Goal: Information Seeking & Learning: Learn about a topic

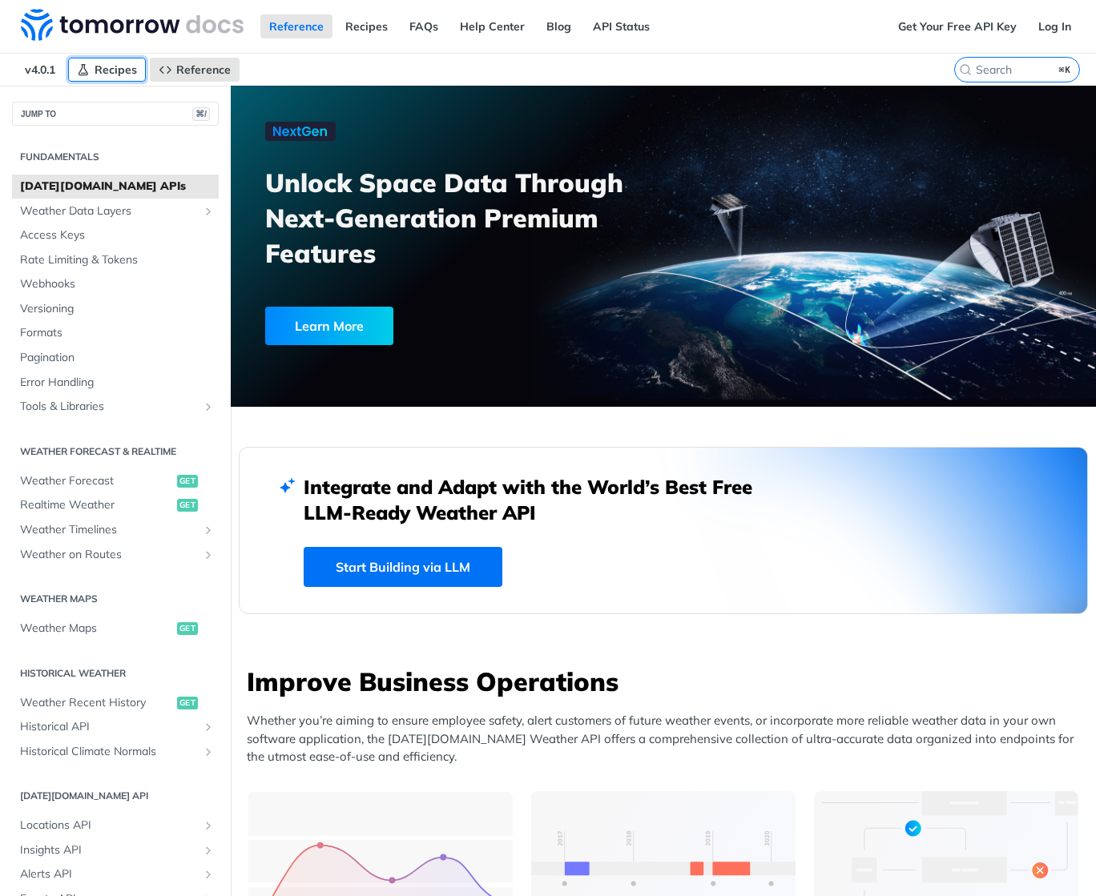
click at [116, 71] on span "Recipes" at bounding box center [116, 69] width 42 height 14
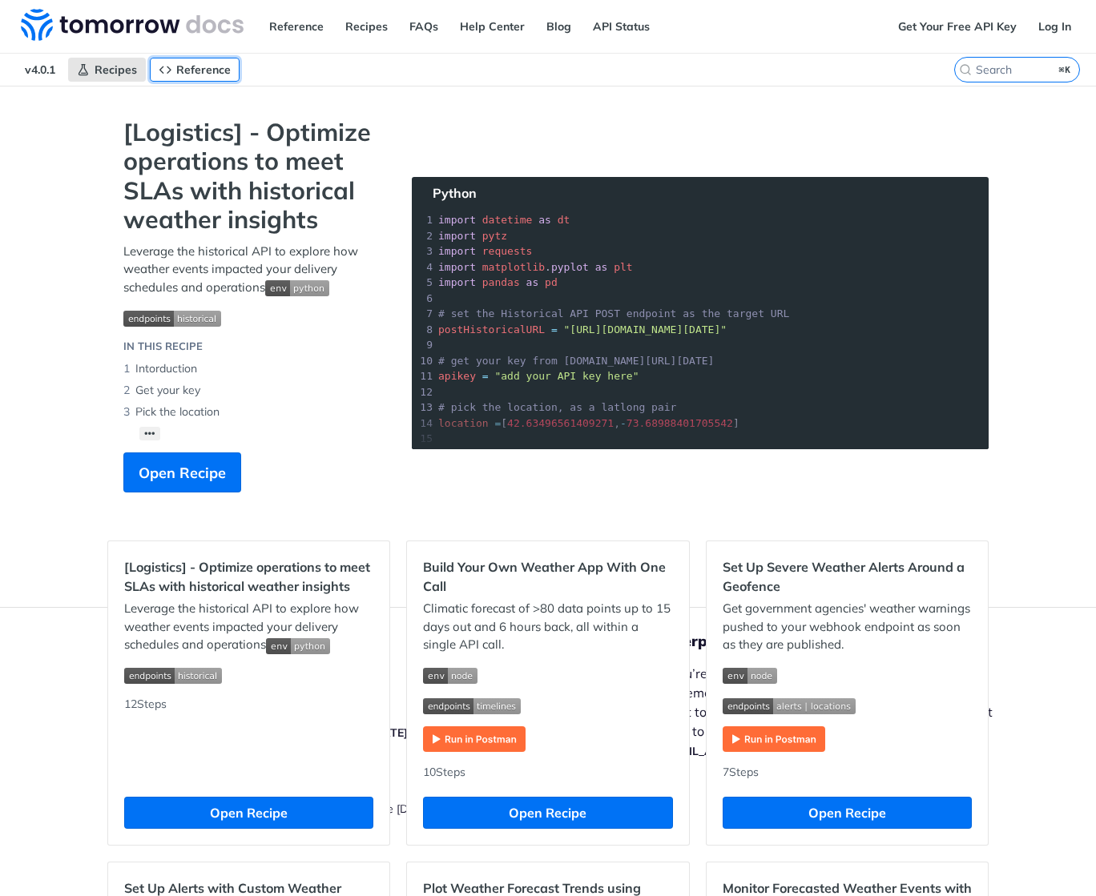
click at [219, 68] on span "Reference" at bounding box center [203, 69] width 54 height 14
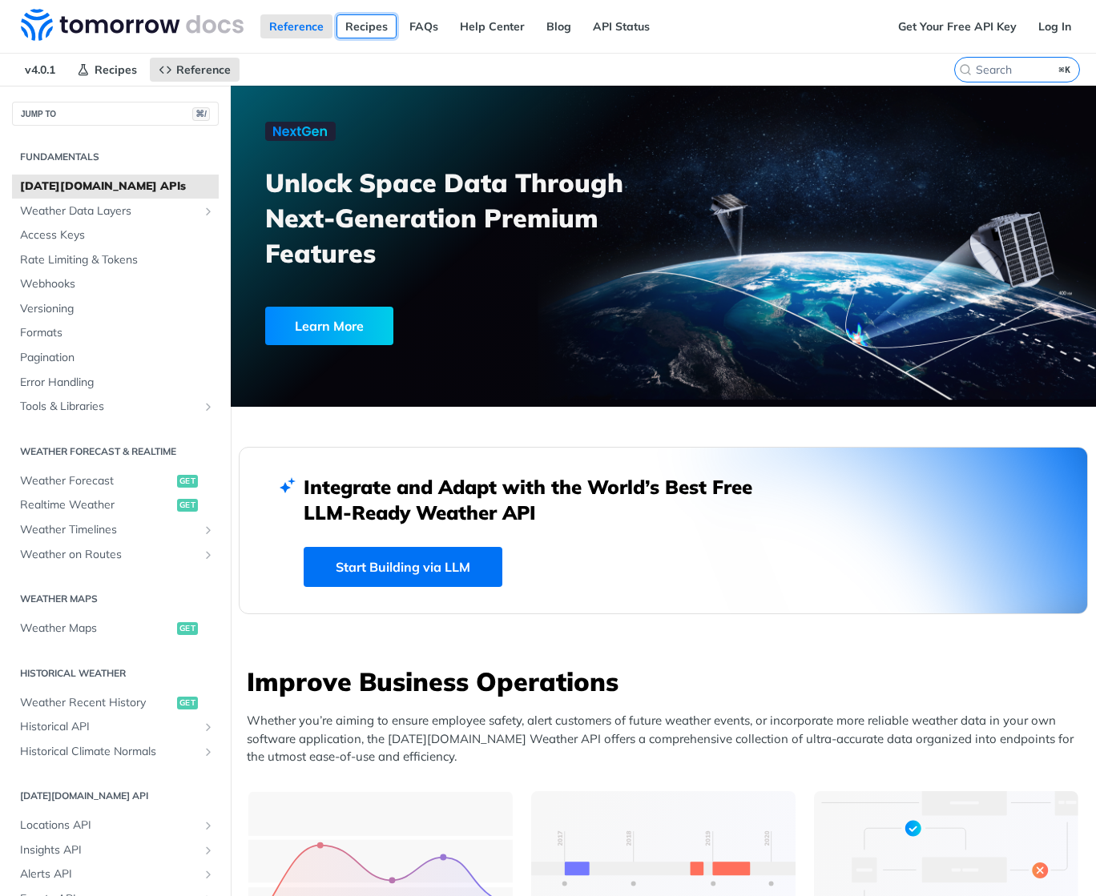
click at [360, 30] on link "Recipes" at bounding box center [366, 26] width 60 height 24
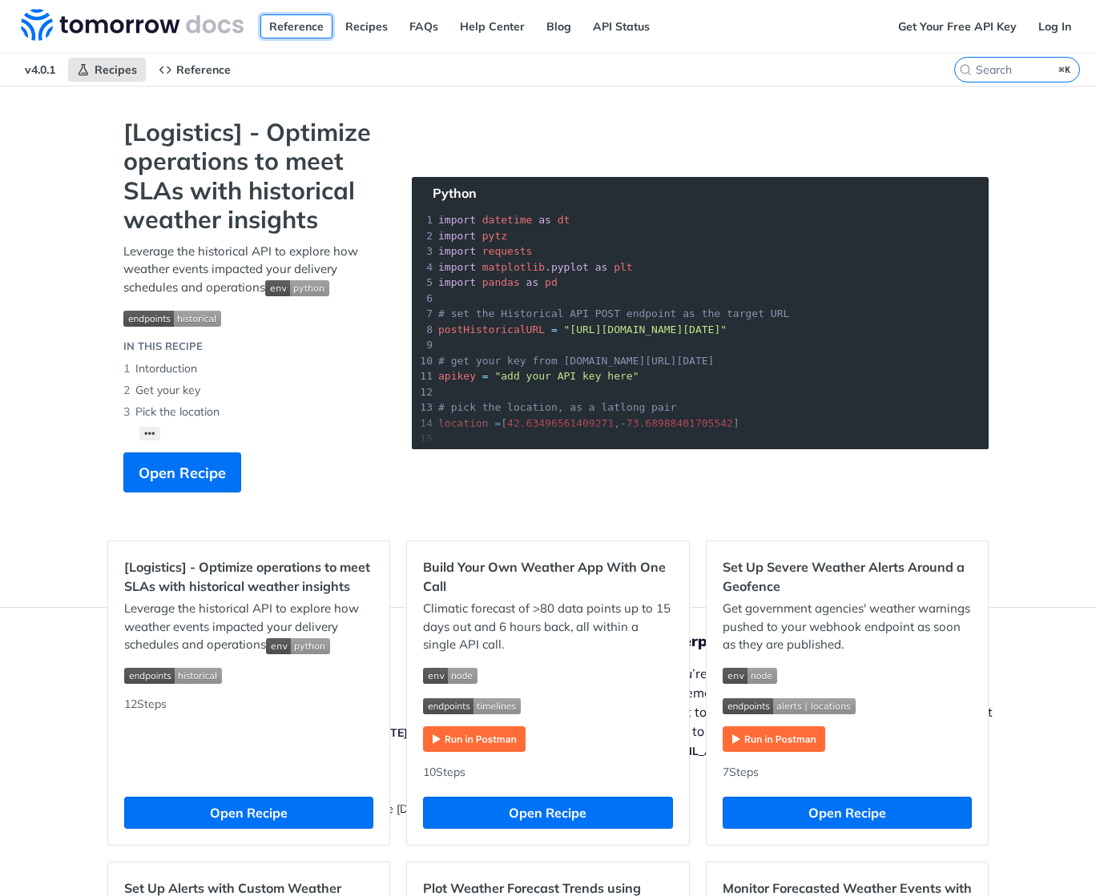
click at [277, 28] on link "Reference" at bounding box center [296, 26] width 72 height 24
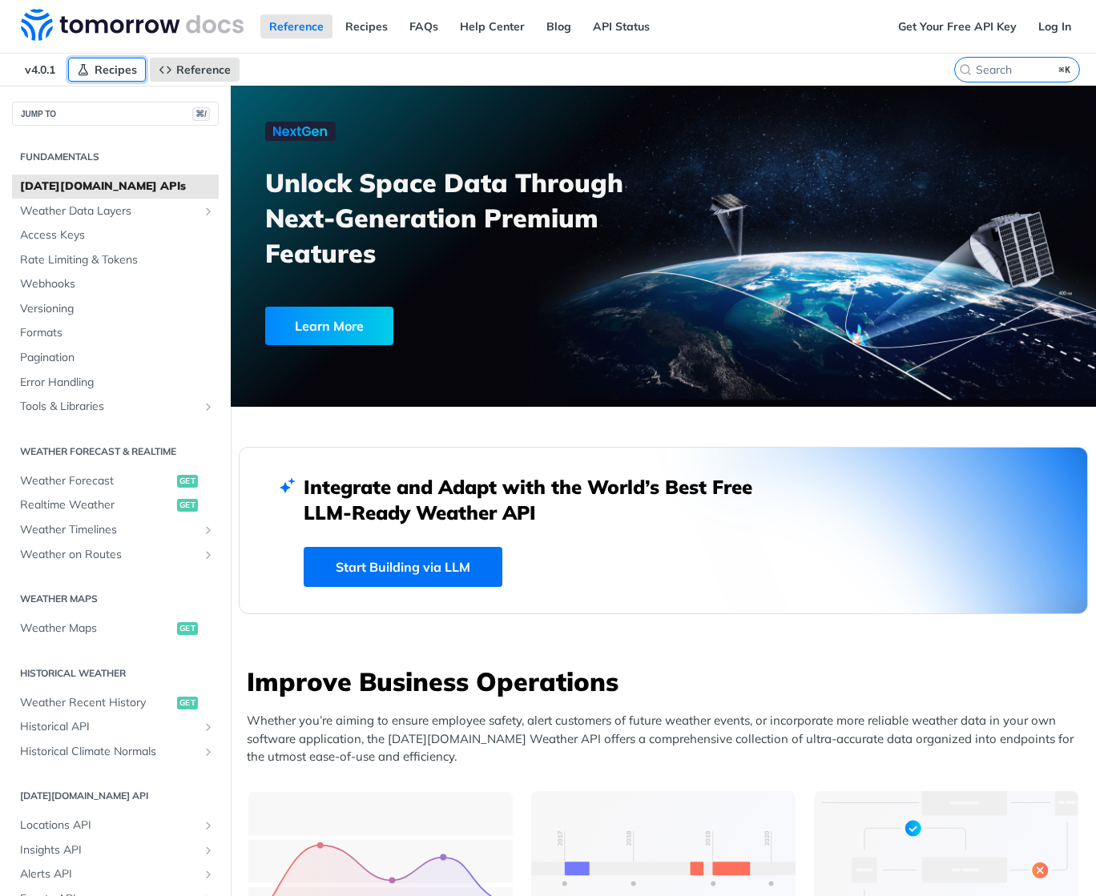
click at [107, 72] on span "Recipes" at bounding box center [116, 69] width 42 height 14
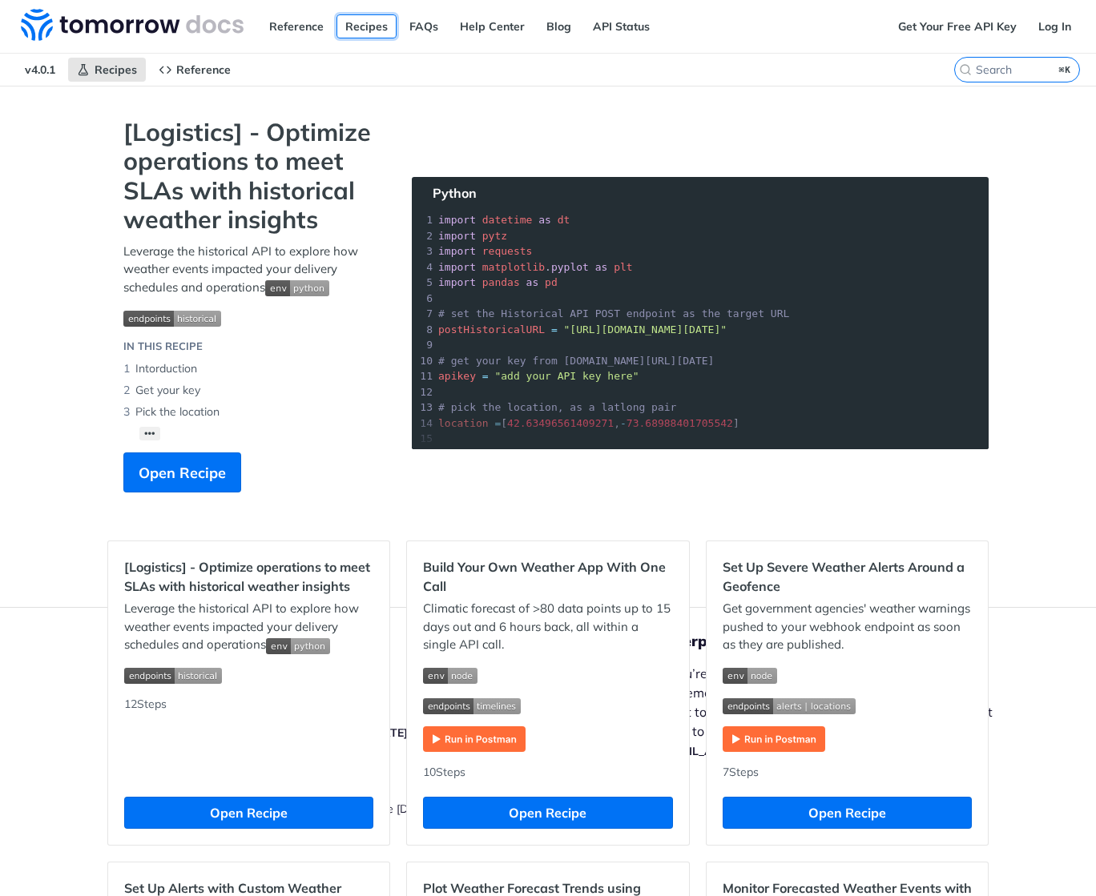
click at [360, 26] on link "Recipes" at bounding box center [366, 26] width 60 height 24
click at [223, 74] on span "Reference" at bounding box center [203, 69] width 54 height 14
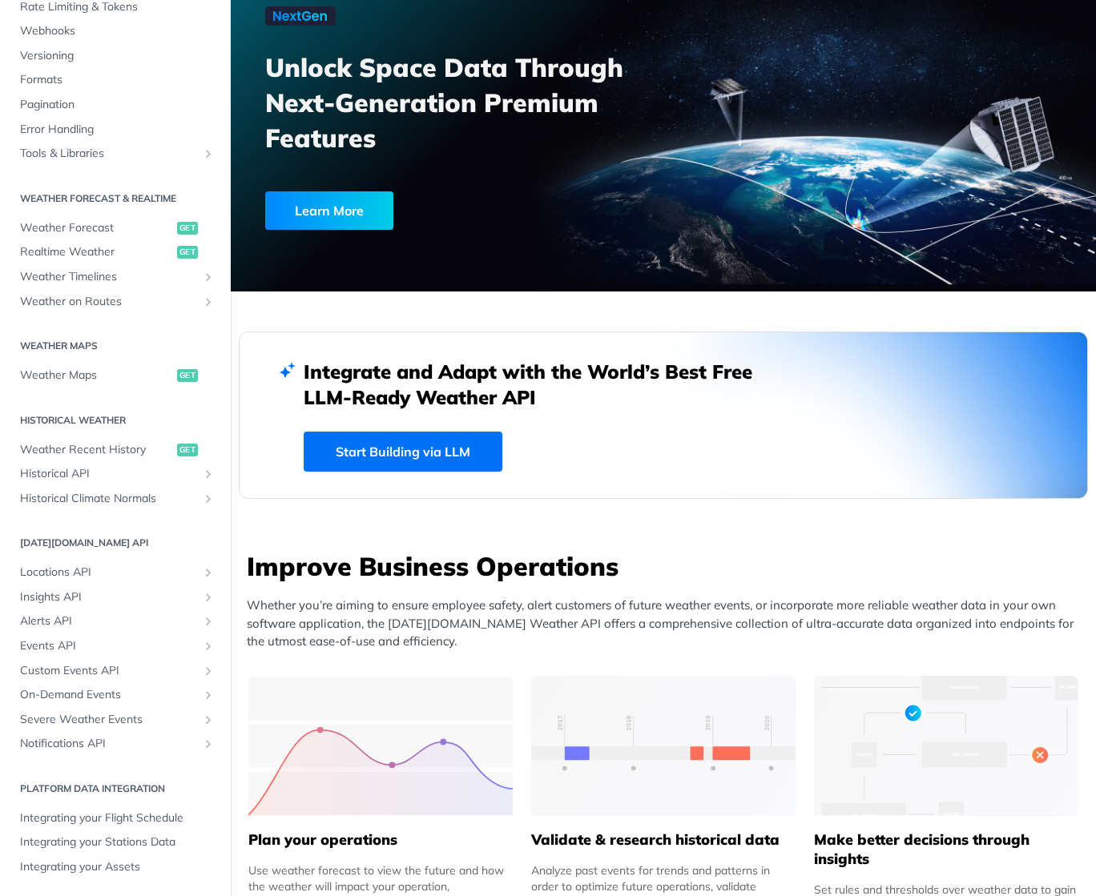
scroll to position [128, 0]
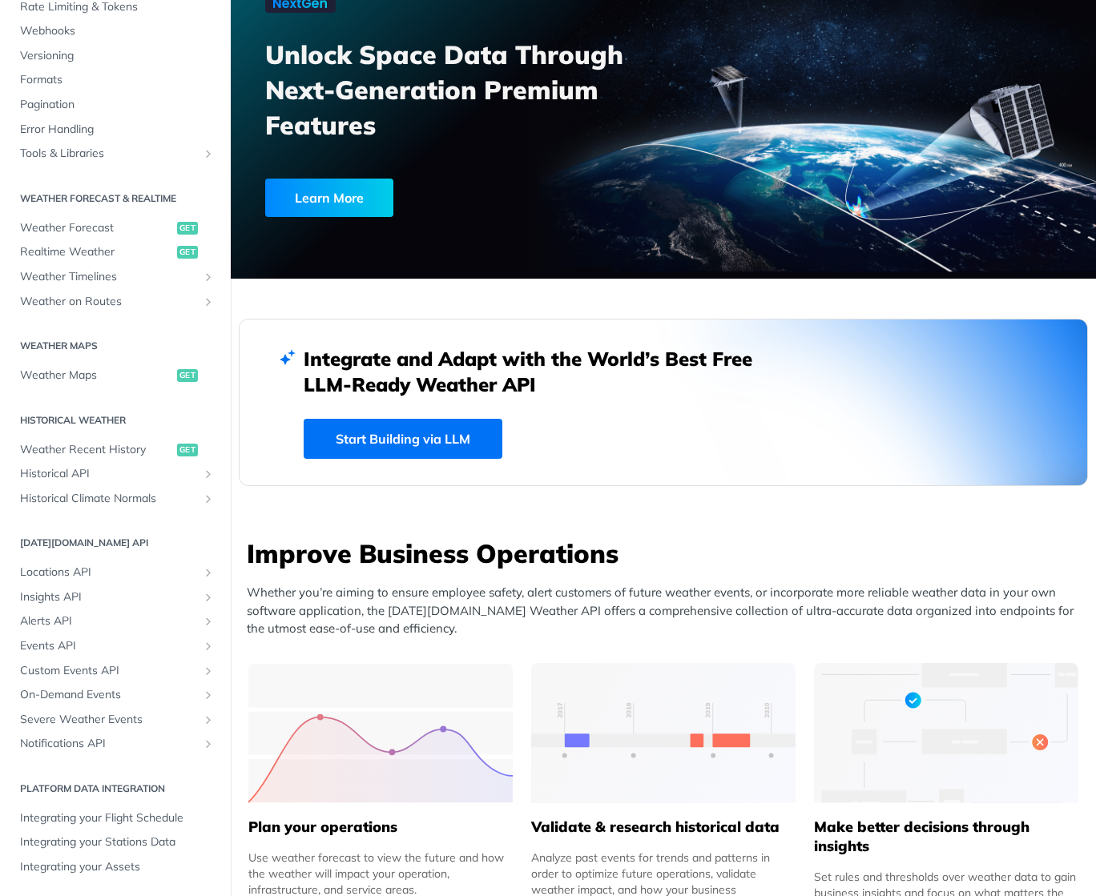
click at [412, 436] on link "Start Building via LLM" at bounding box center [403, 439] width 199 height 40
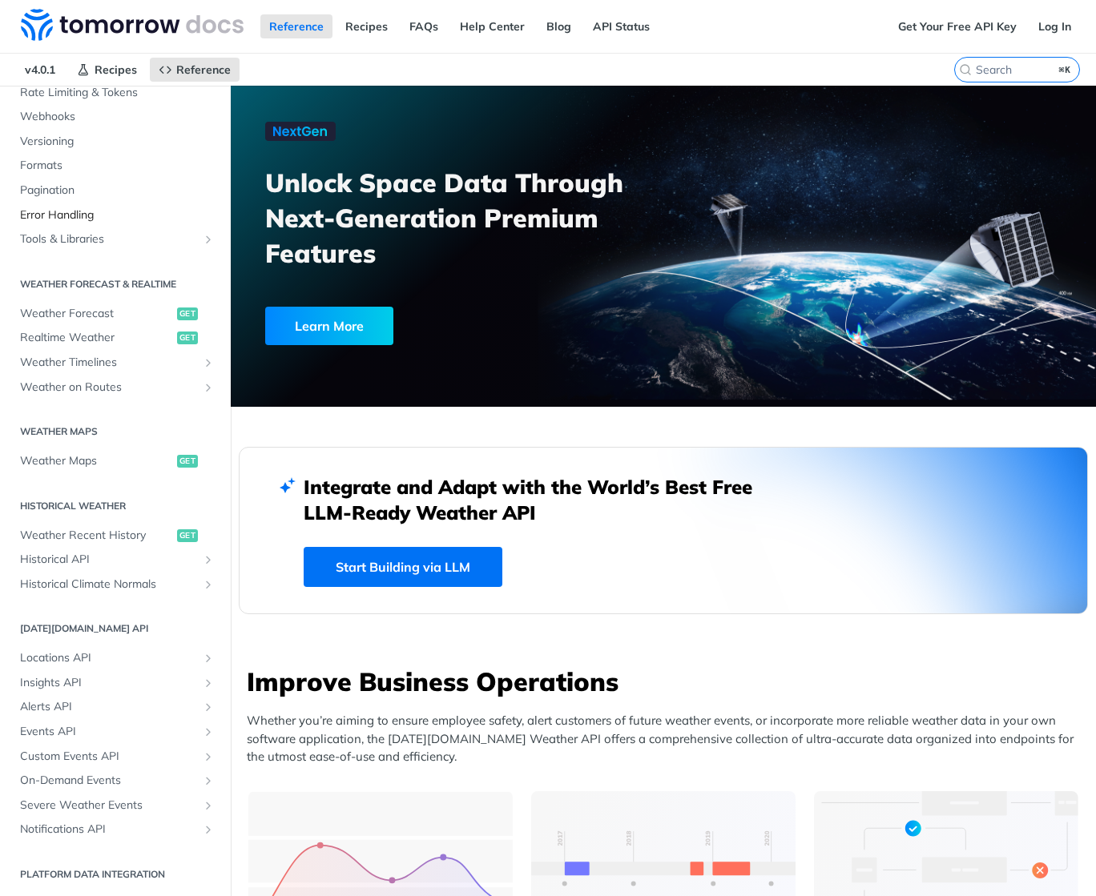
scroll to position [0, 0]
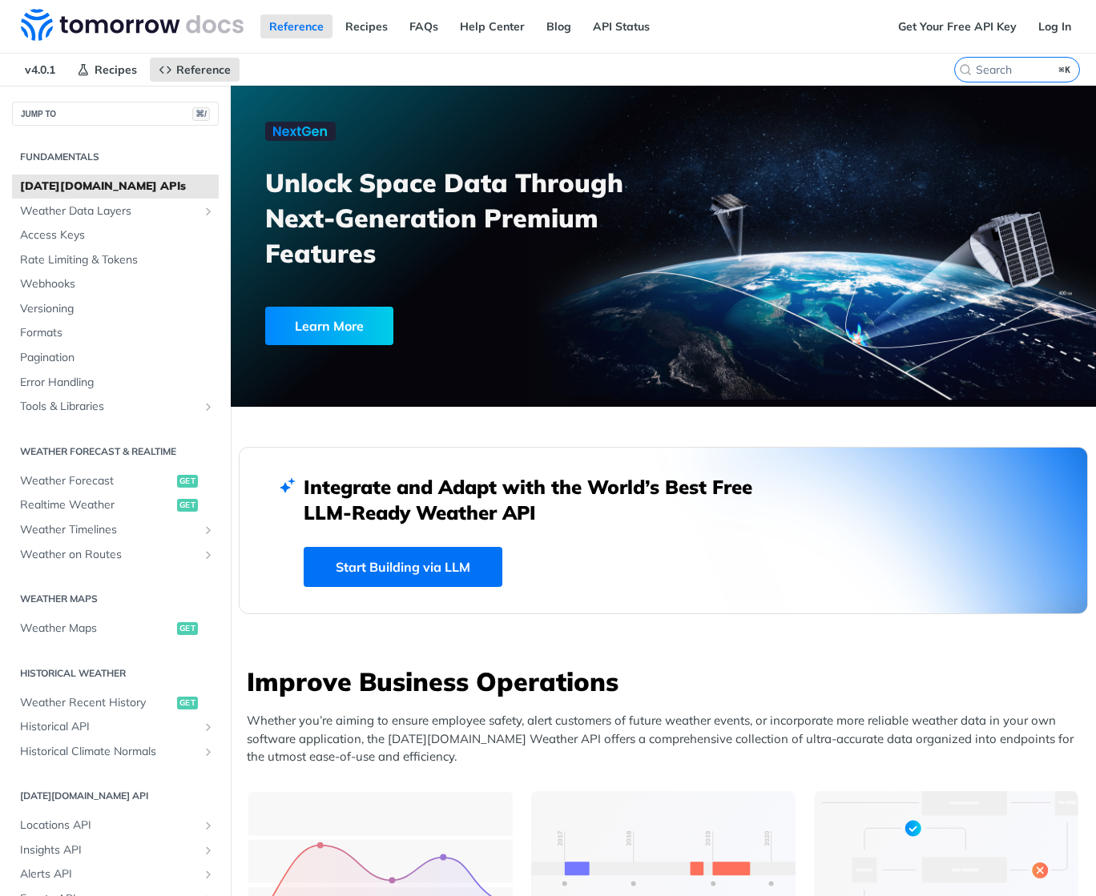
click at [80, 184] on span "[DATE][DOMAIN_NAME] APIs" at bounding box center [117, 187] width 195 height 16
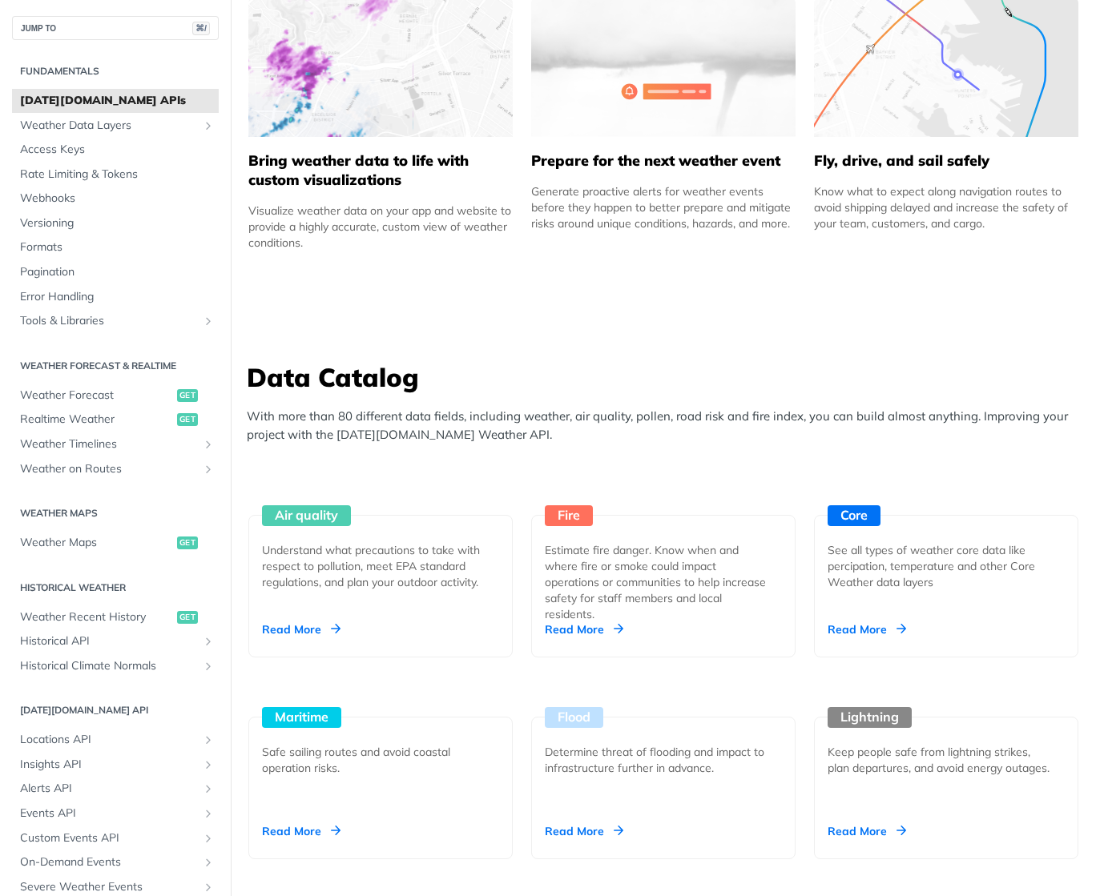
scroll to position [1080, 0]
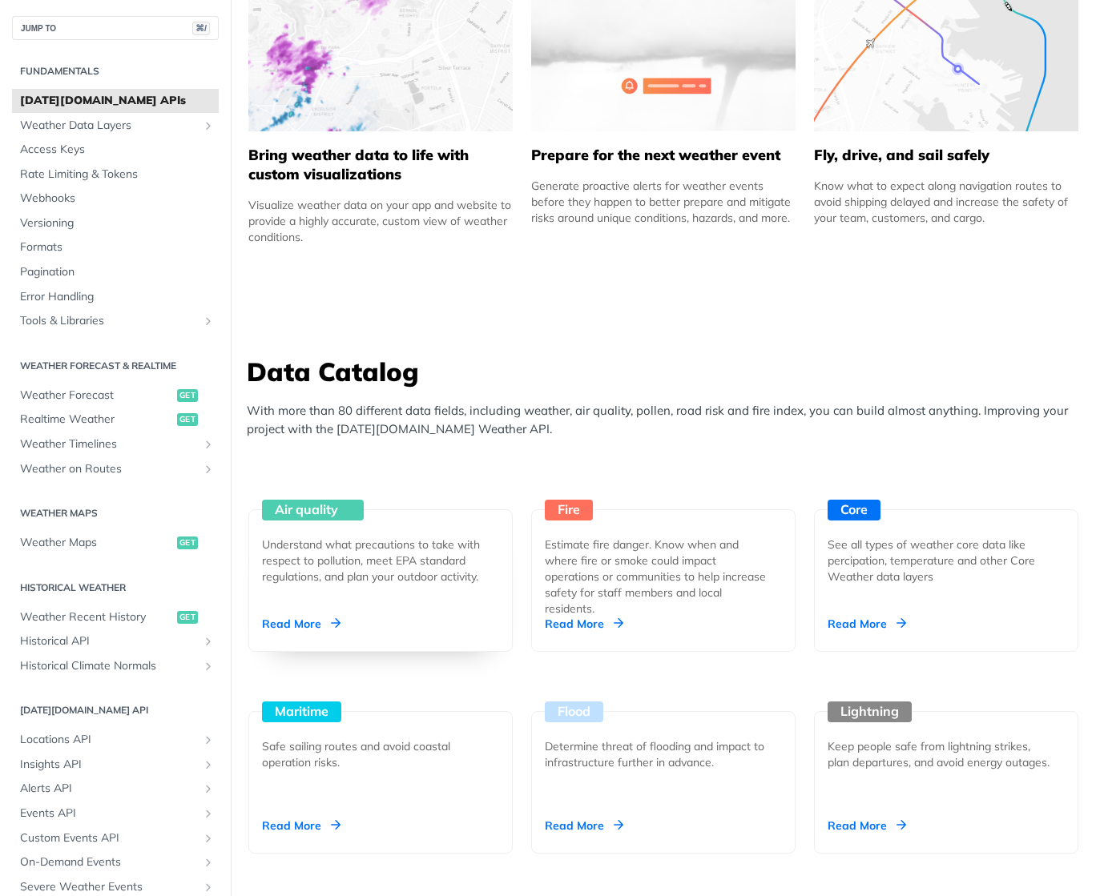
click at [315, 625] on div "Read More" at bounding box center [301, 624] width 79 height 16
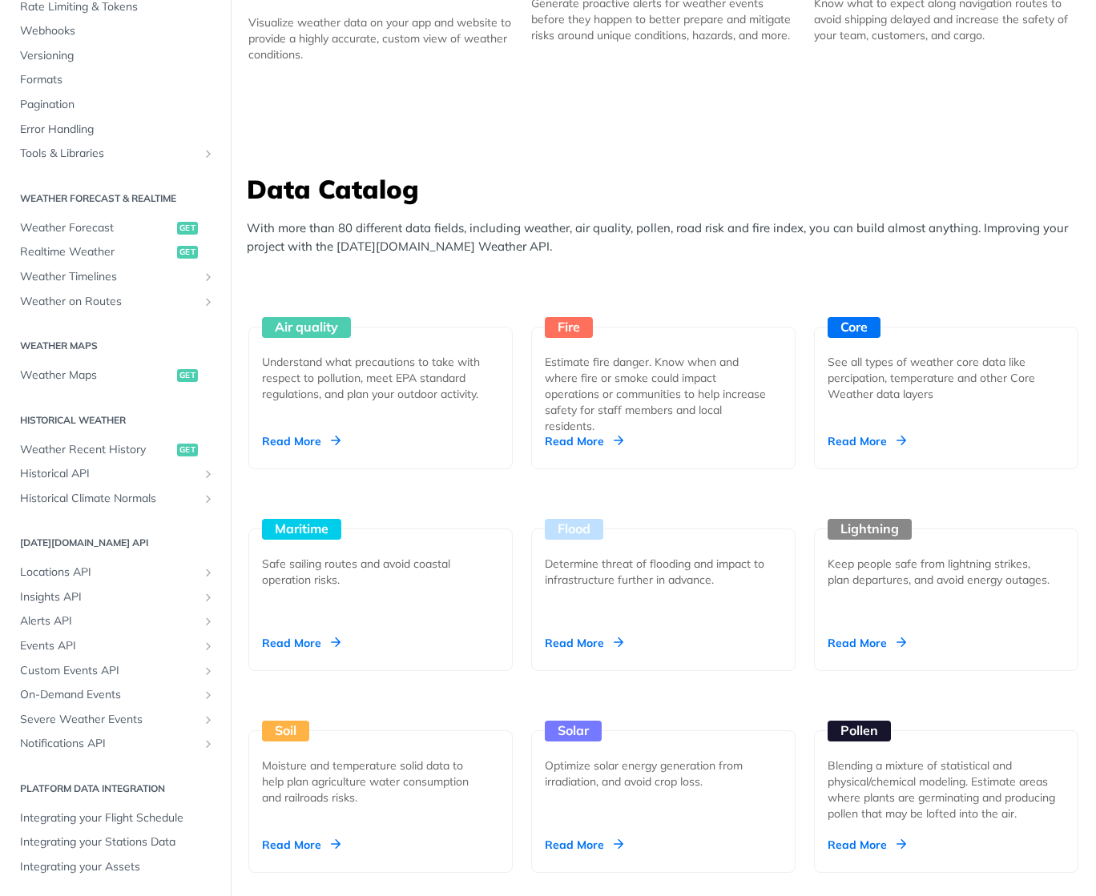
scroll to position [0, 0]
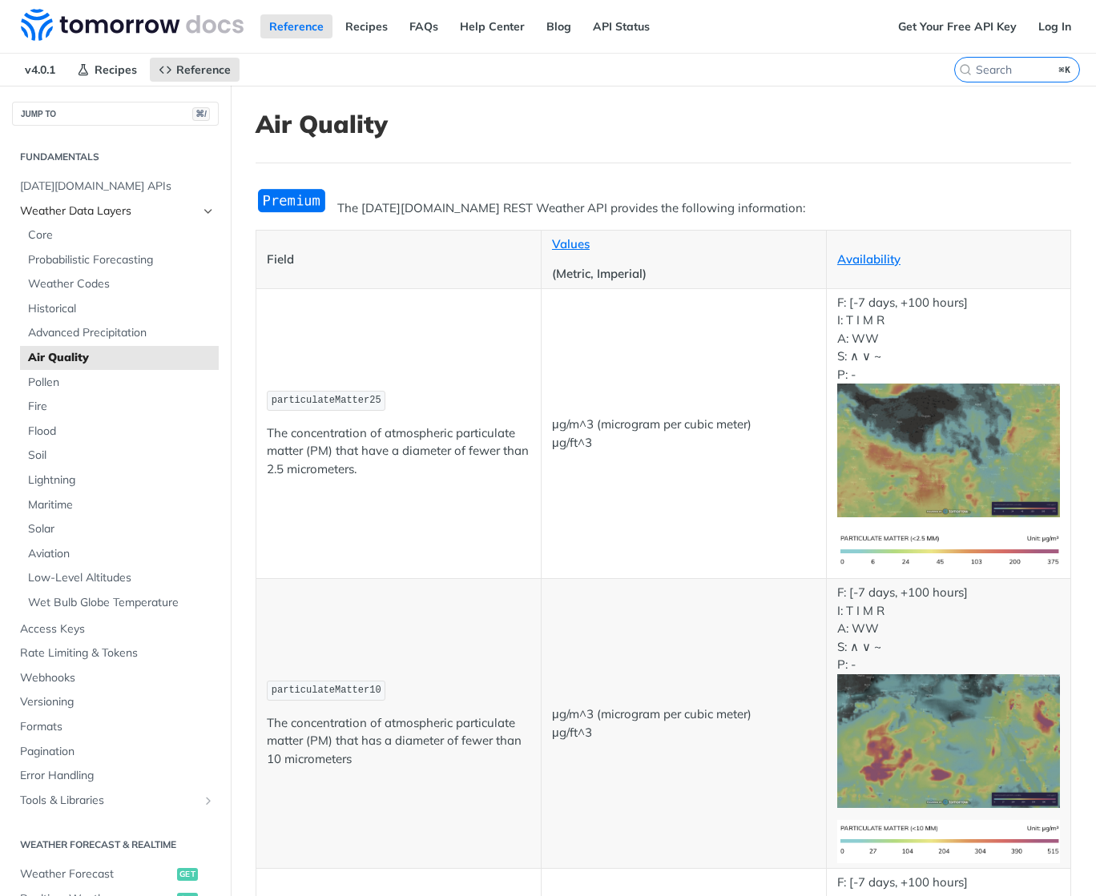
click at [204, 209] on icon "Hide subpages for Weather Data Layers" at bounding box center [208, 211] width 13 height 13
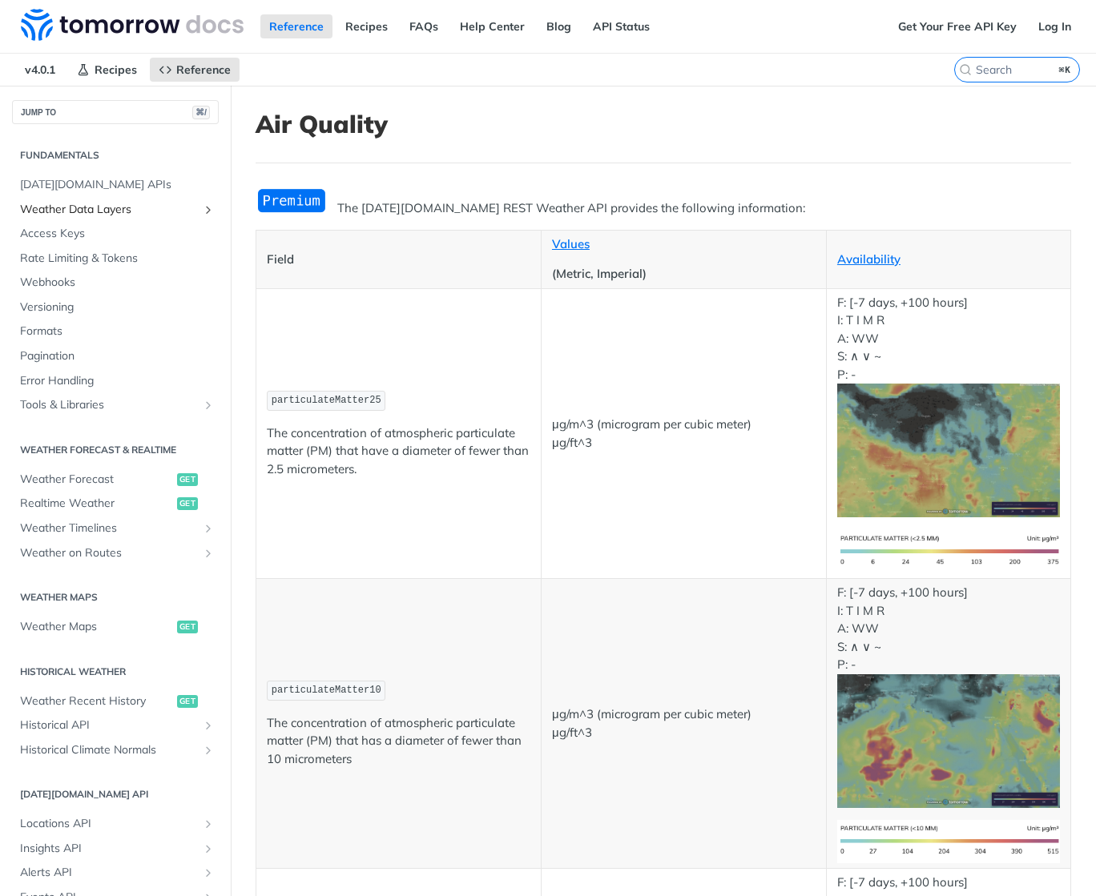
scroll to position [2, 0]
click at [103, 212] on span "Weather Data Layers" at bounding box center [109, 209] width 178 height 16
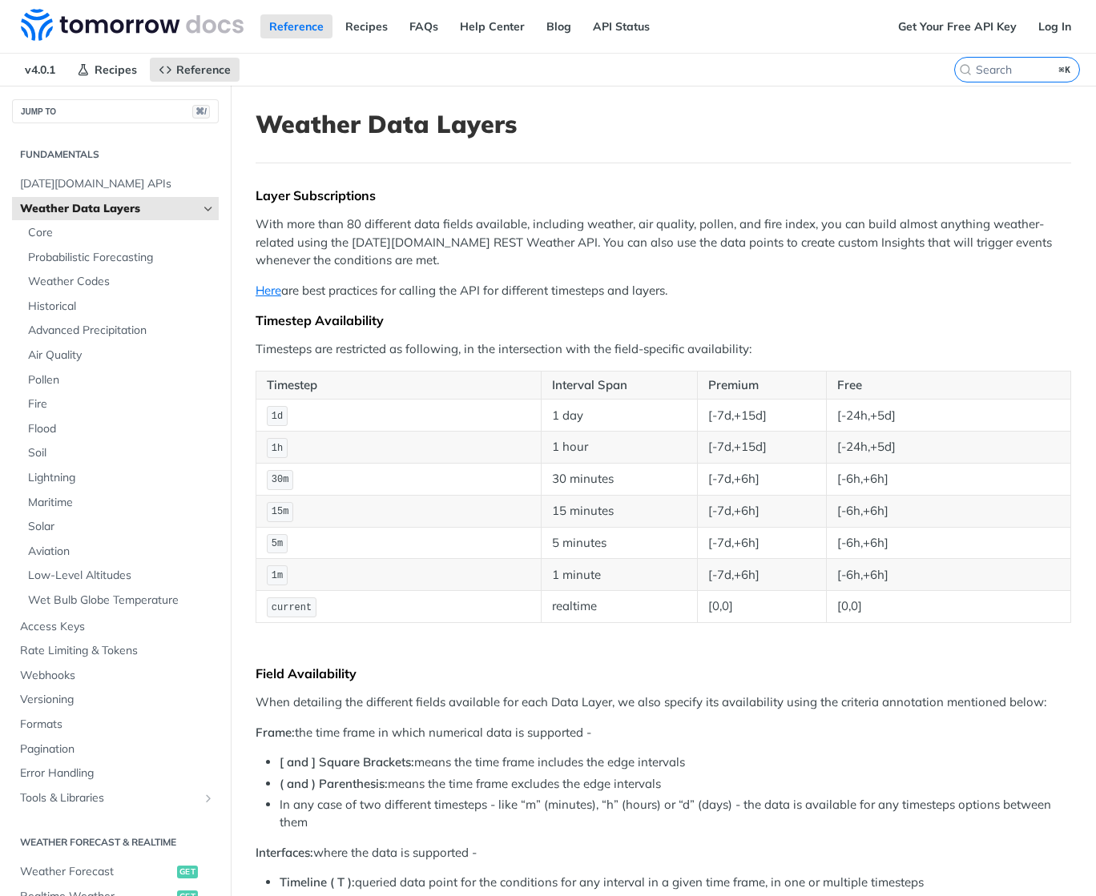
click at [103, 212] on span "Weather Data Layers" at bounding box center [109, 209] width 178 height 16
click at [203, 209] on icon "Hide subpages for Weather Data Layers" at bounding box center [208, 209] width 13 height 13
